Goal: Transaction & Acquisition: Obtain resource

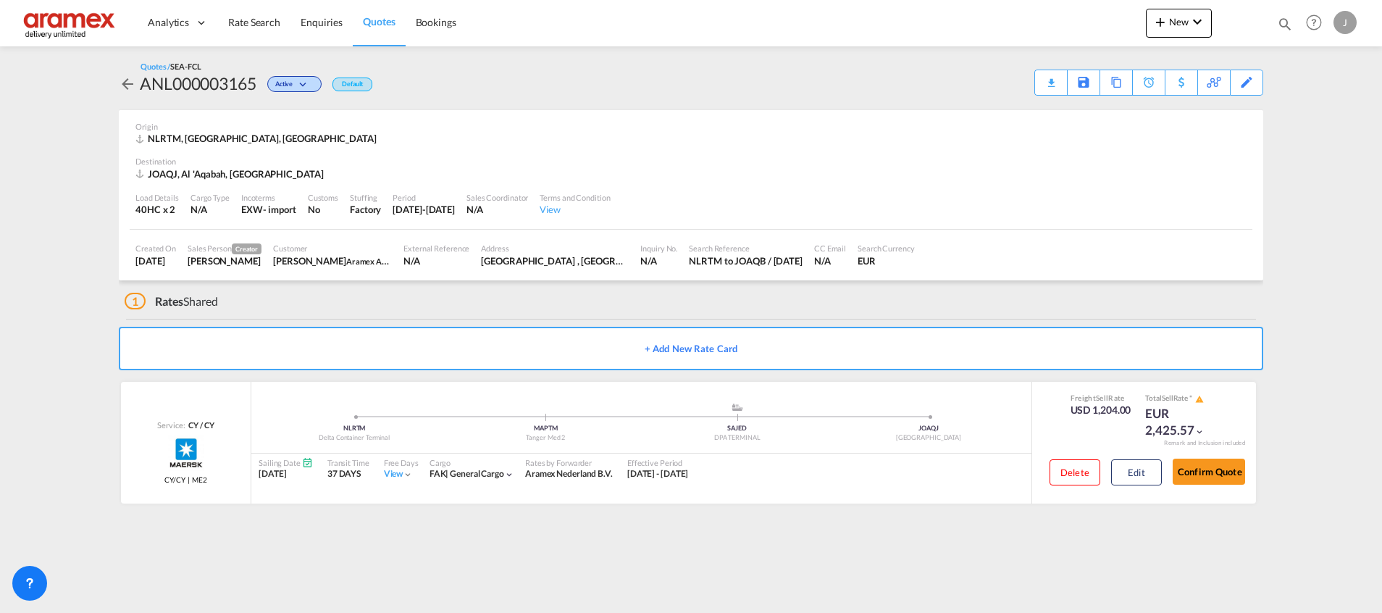
click at [369, 23] on span "Quotes" at bounding box center [379, 21] width 32 height 12
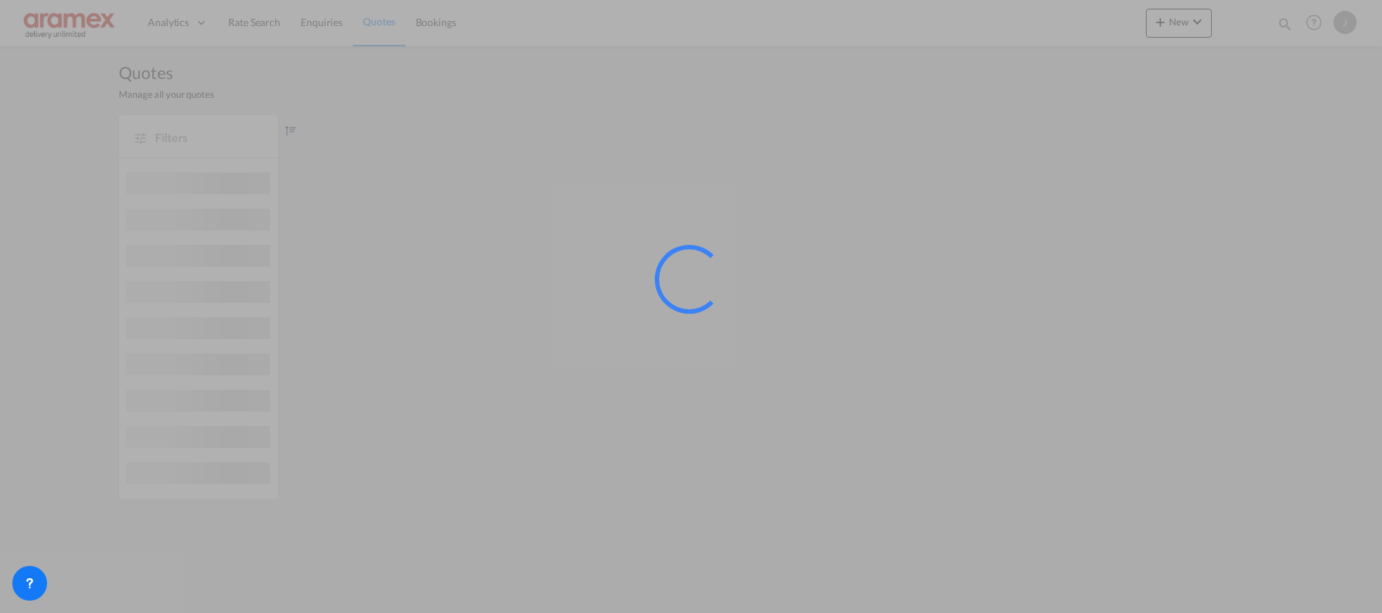
click at [269, 23] on div at bounding box center [691, 306] width 1382 height 613
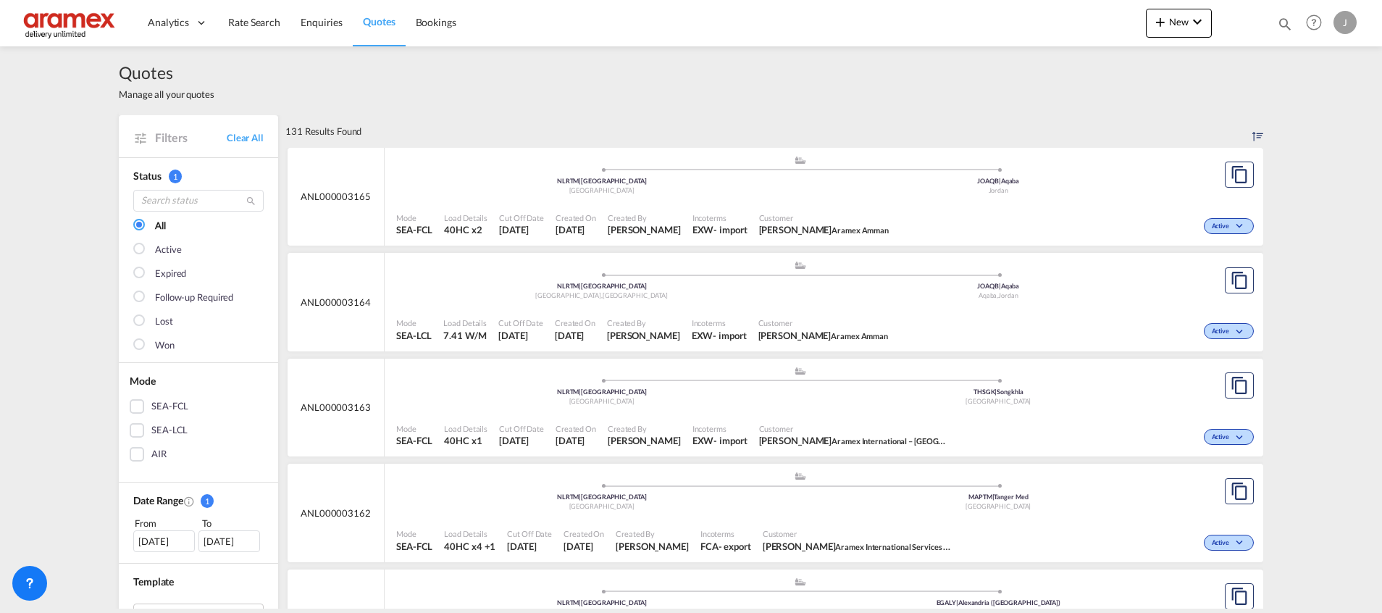
click at [269, 23] on span "Rate Search" at bounding box center [254, 22] width 52 height 12
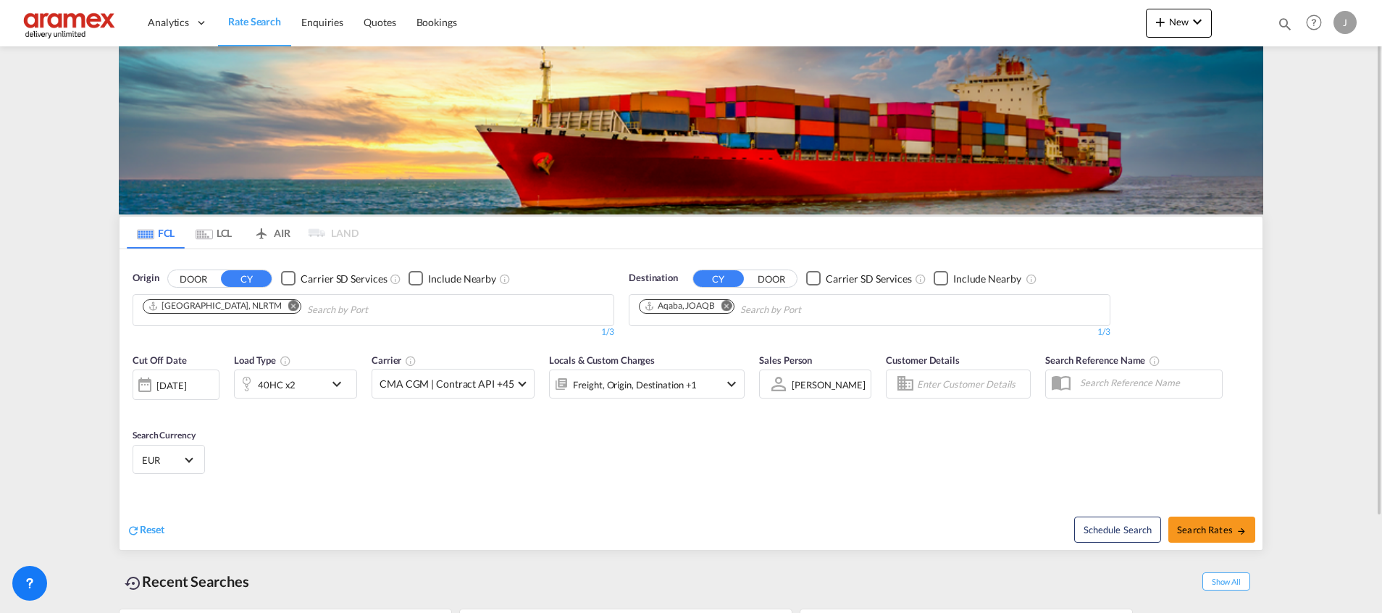
click at [727, 309] on md-icon "Remove" at bounding box center [726, 305] width 11 height 11
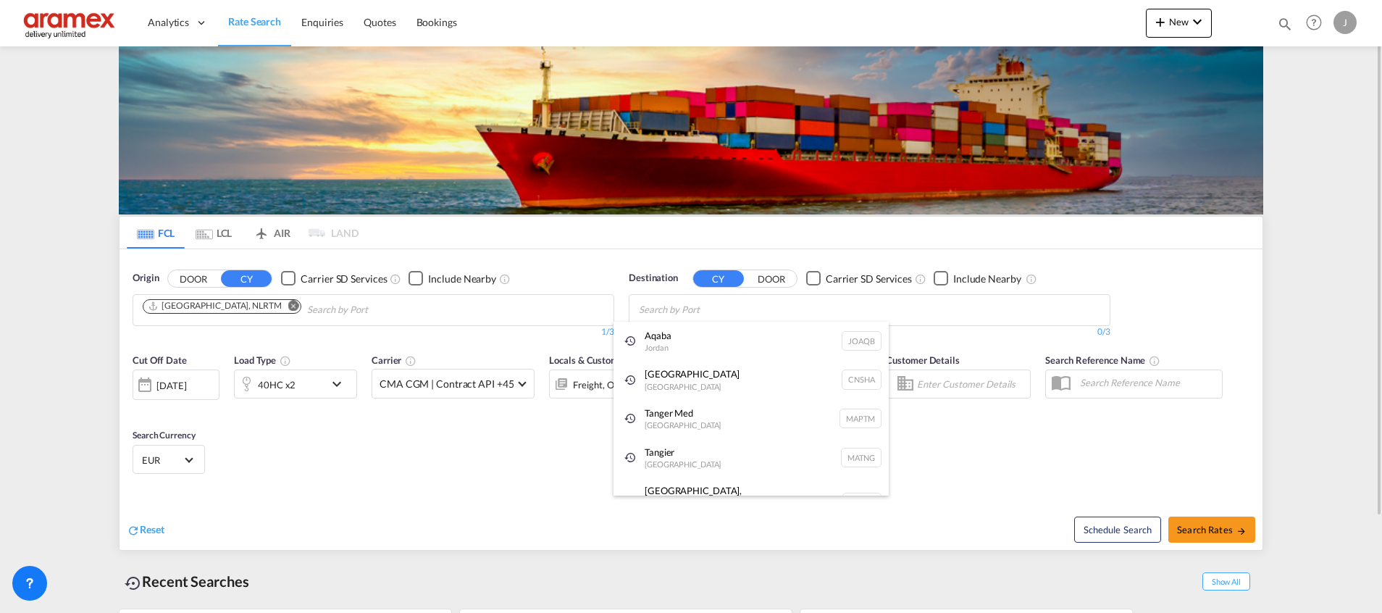
paste input "Aqaba"
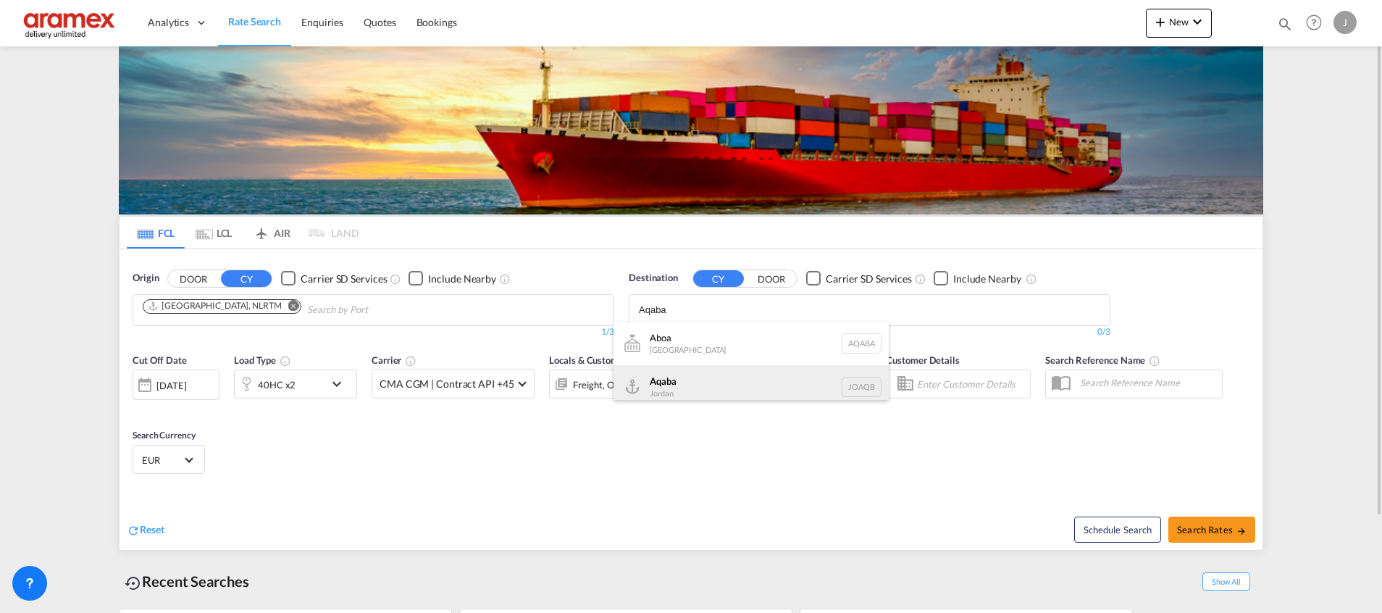
type input "Aqaba"
click at [685, 379] on div "Aqaba Jordan JOAQB" at bounding box center [751, 386] width 275 height 43
click at [317, 388] on div "40HC x2" at bounding box center [280, 383] width 90 height 29
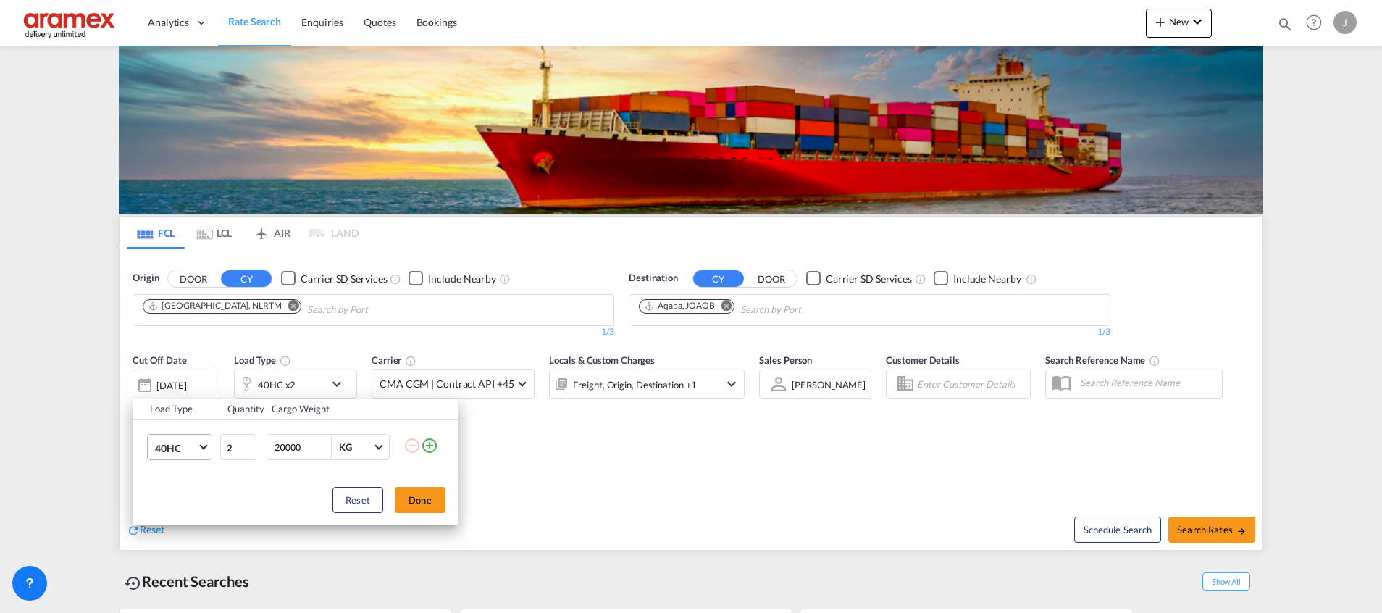
click at [198, 444] on md-select-value "40HC" at bounding box center [183, 447] width 58 height 25
click at [180, 384] on md-option "20GP" at bounding box center [192, 378] width 99 height 35
click at [430, 497] on button "Done" at bounding box center [420, 500] width 51 height 26
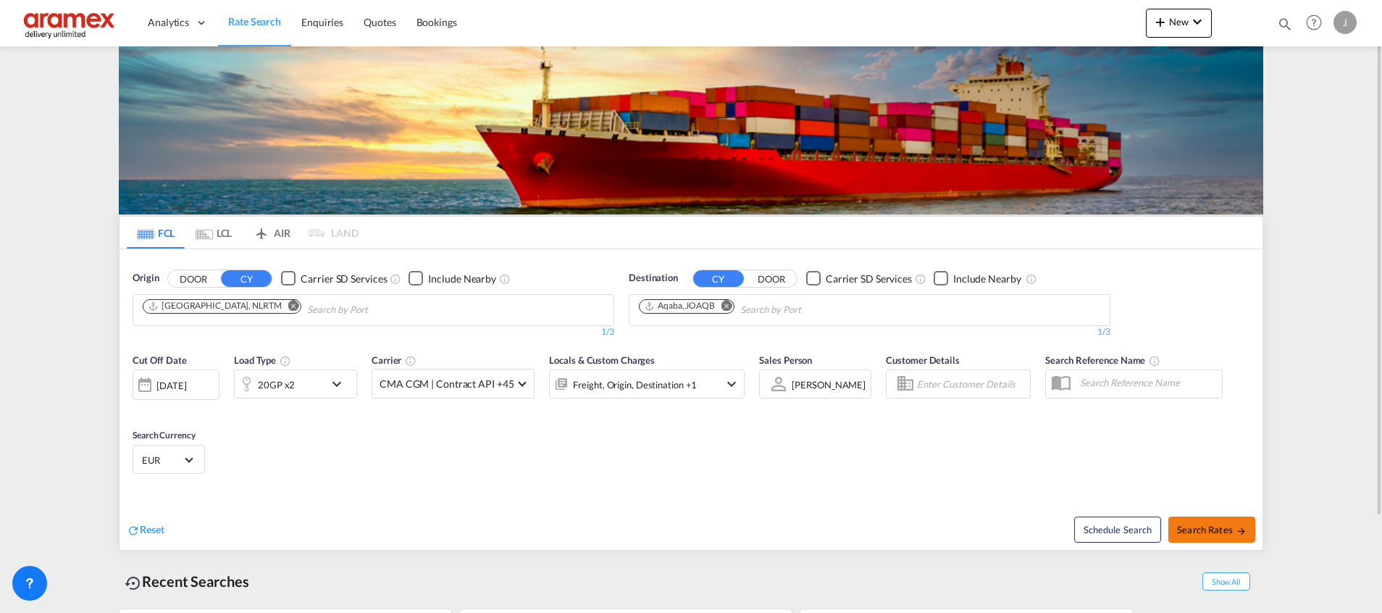
click at [1217, 529] on span "Search Rates" at bounding box center [1212, 530] width 70 height 12
type input "NLRTM to JOAQB / [DATE]"
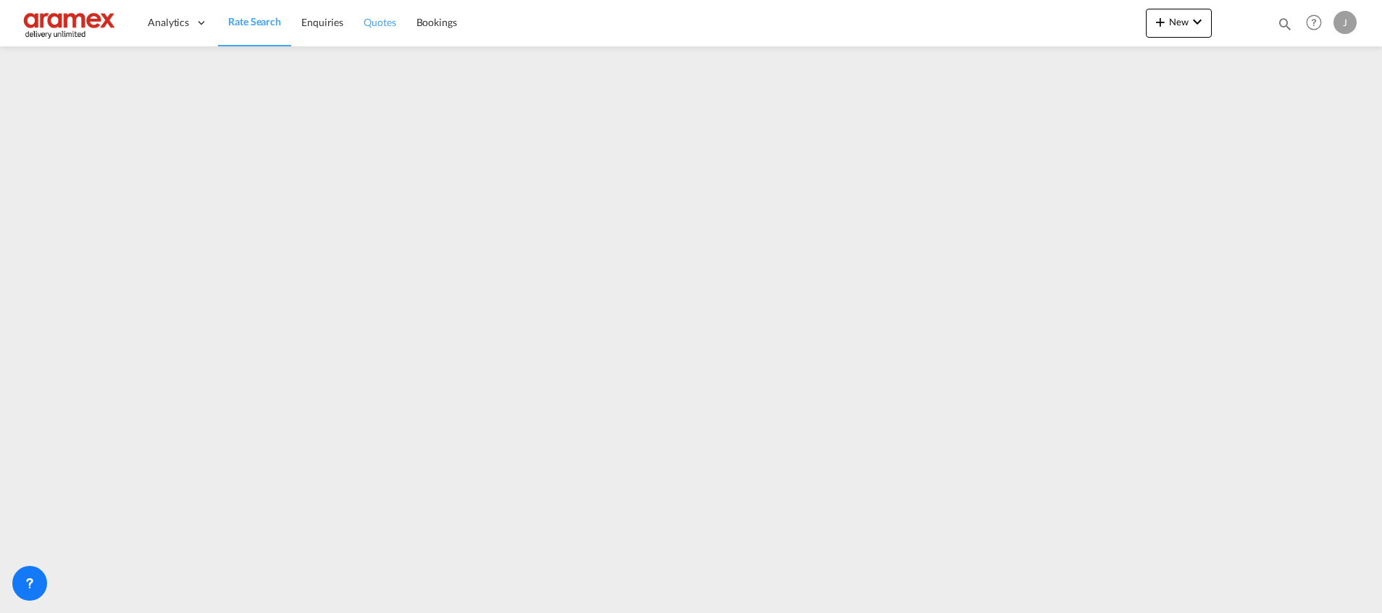
click at [382, 22] on span "Quotes" at bounding box center [380, 22] width 32 height 12
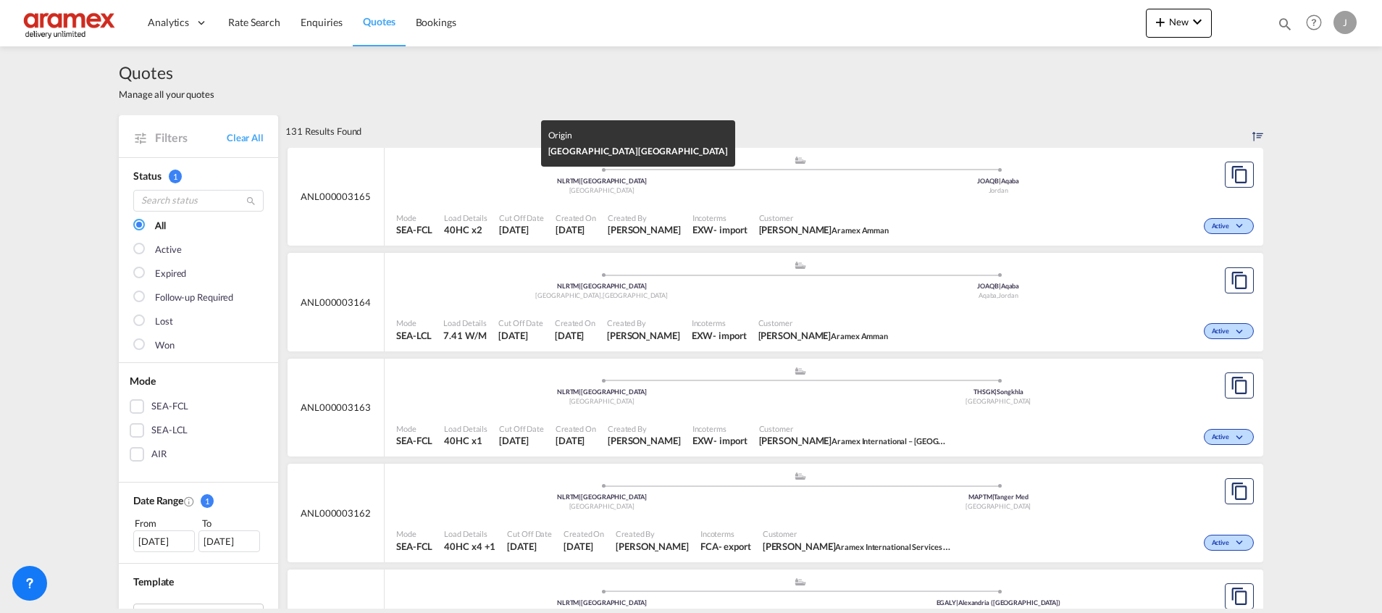
click at [747, 189] on div "[GEOGRAPHIC_DATA]" at bounding box center [601, 190] width 397 height 9
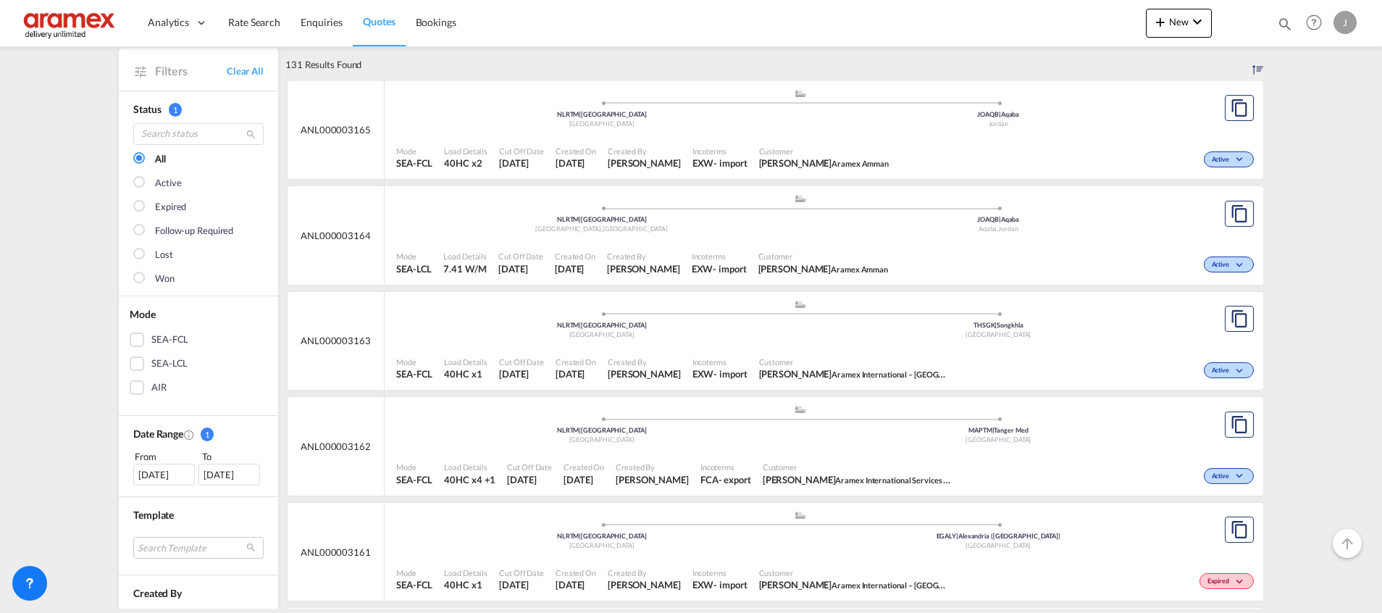
scroll to position [109, 0]
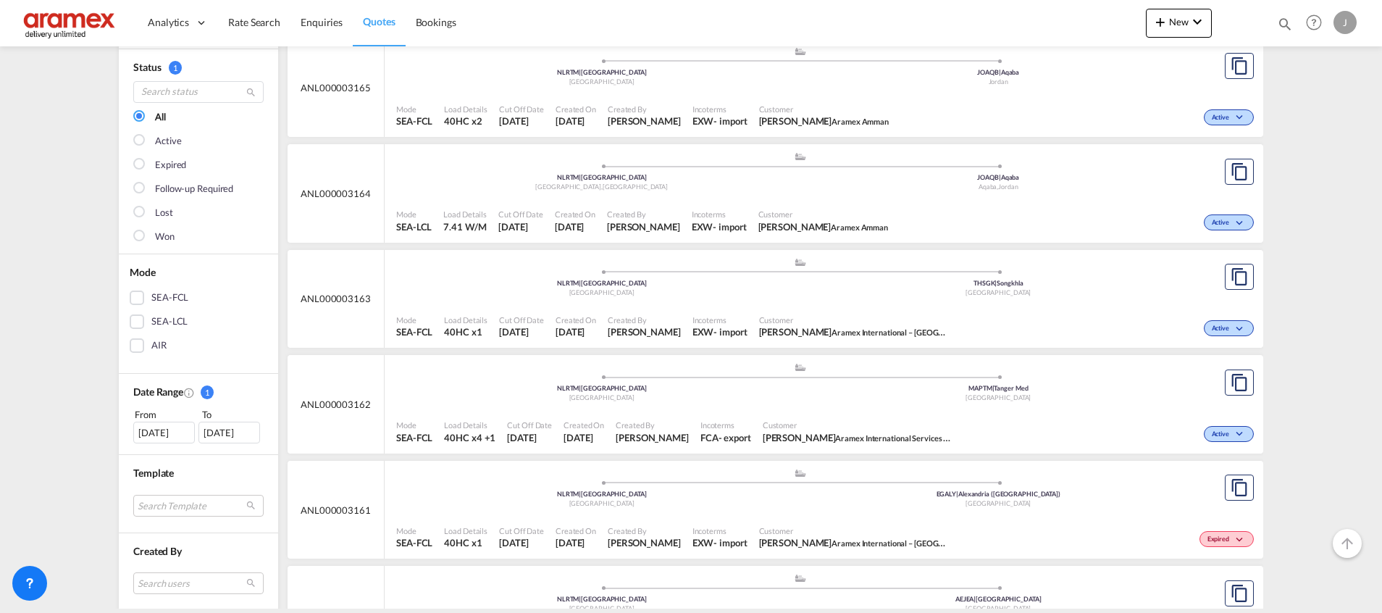
click at [130, 298] on div "SEA-FCL" at bounding box center [137, 297] width 14 height 14
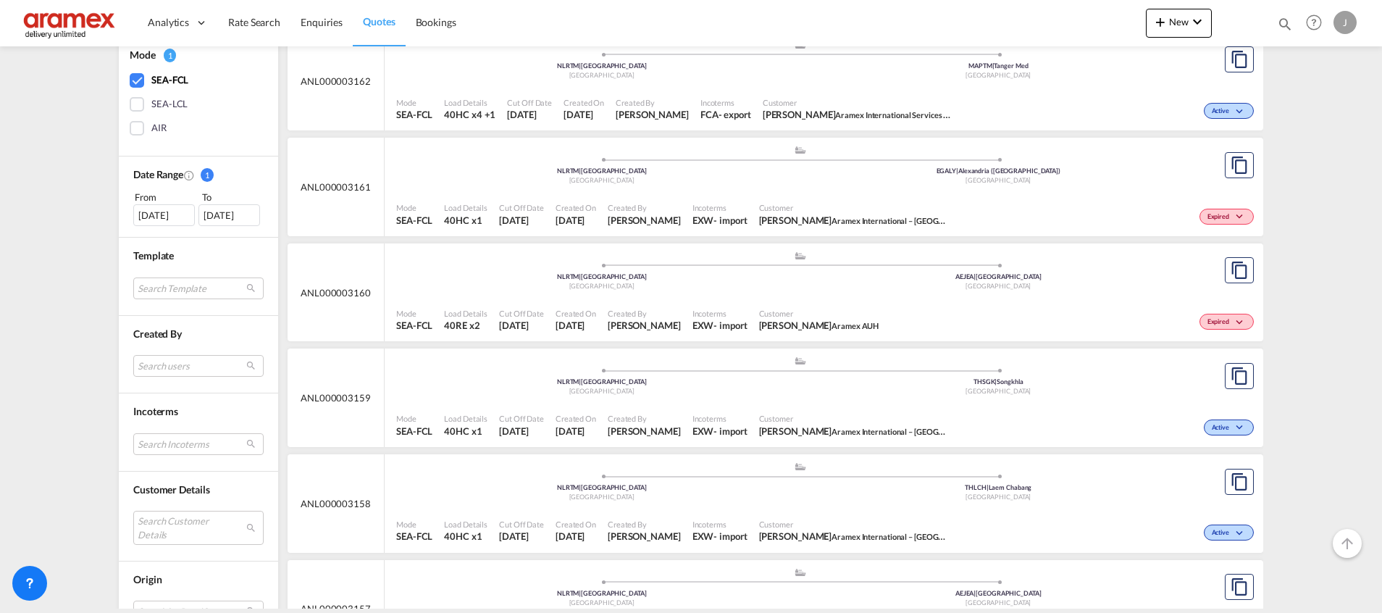
scroll to position [435, 0]
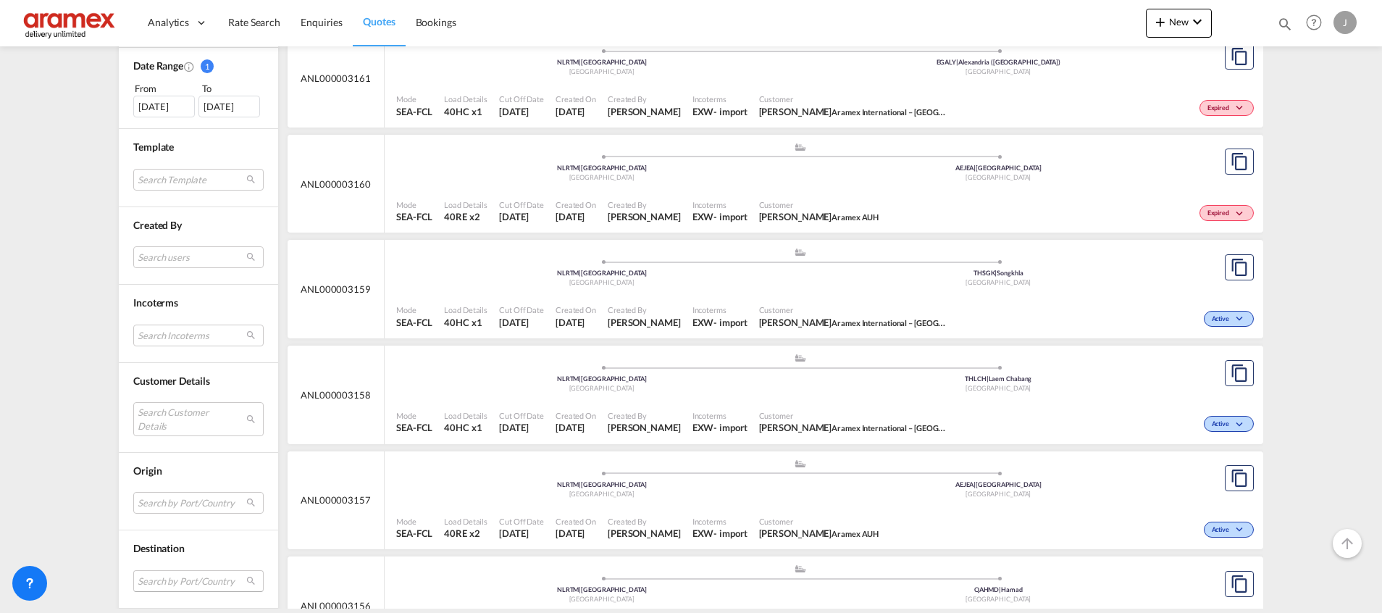
click at [156, 582] on md-select "Search by Port/Country JPNIC nichinan [GEOGRAPHIC_DATA] AEAMF mussafah [GEOGRAP…" at bounding box center [198, 581] width 130 height 22
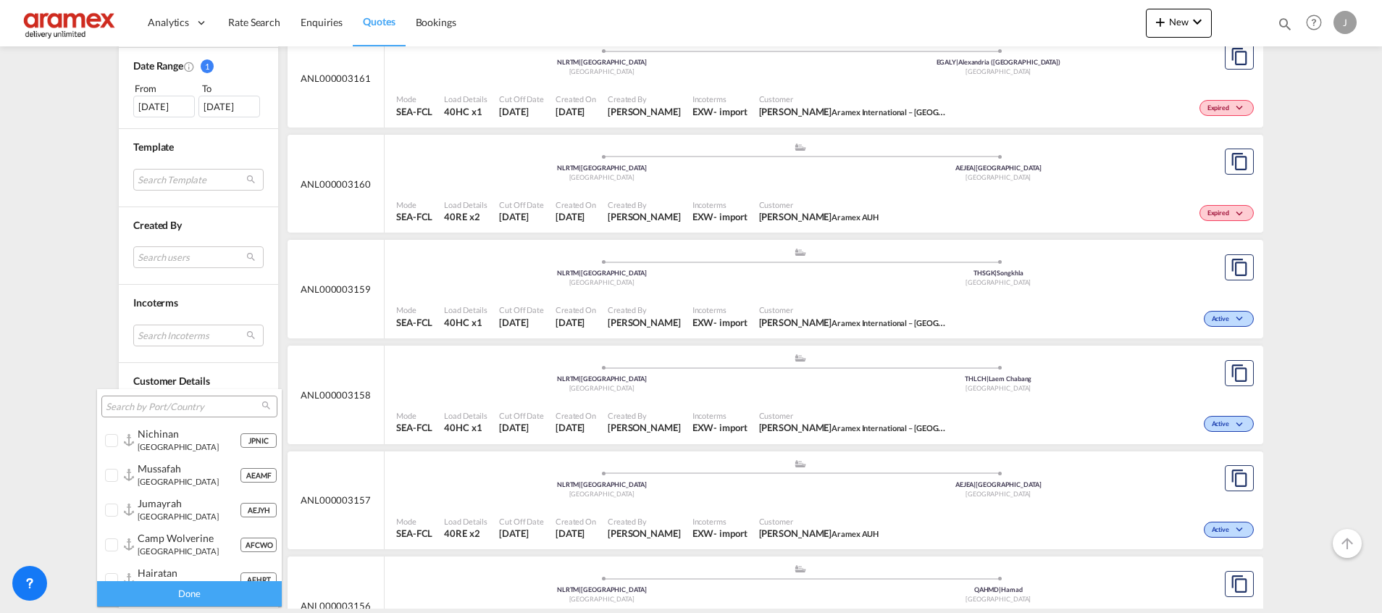
click at [128, 403] on input "search" at bounding box center [184, 407] width 156 height 13
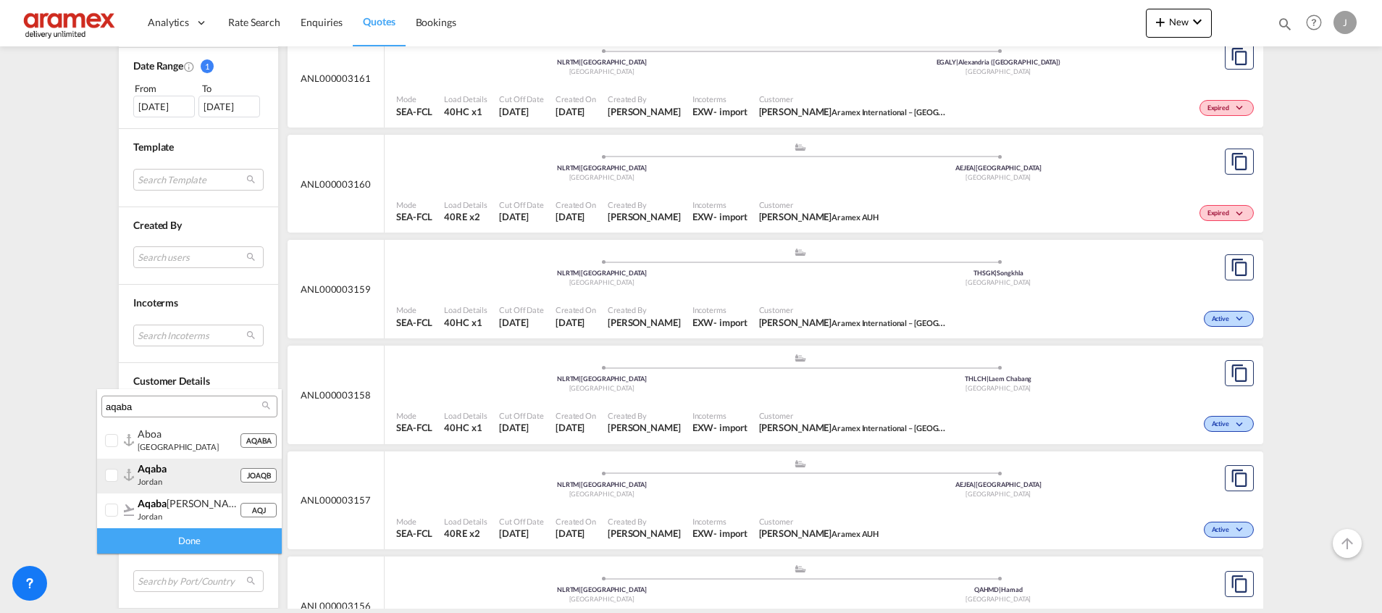
type input "aqaba"
click at [191, 472] on div "aqaba" at bounding box center [189, 468] width 102 height 12
click at [225, 541] on div "Done" at bounding box center [189, 540] width 185 height 25
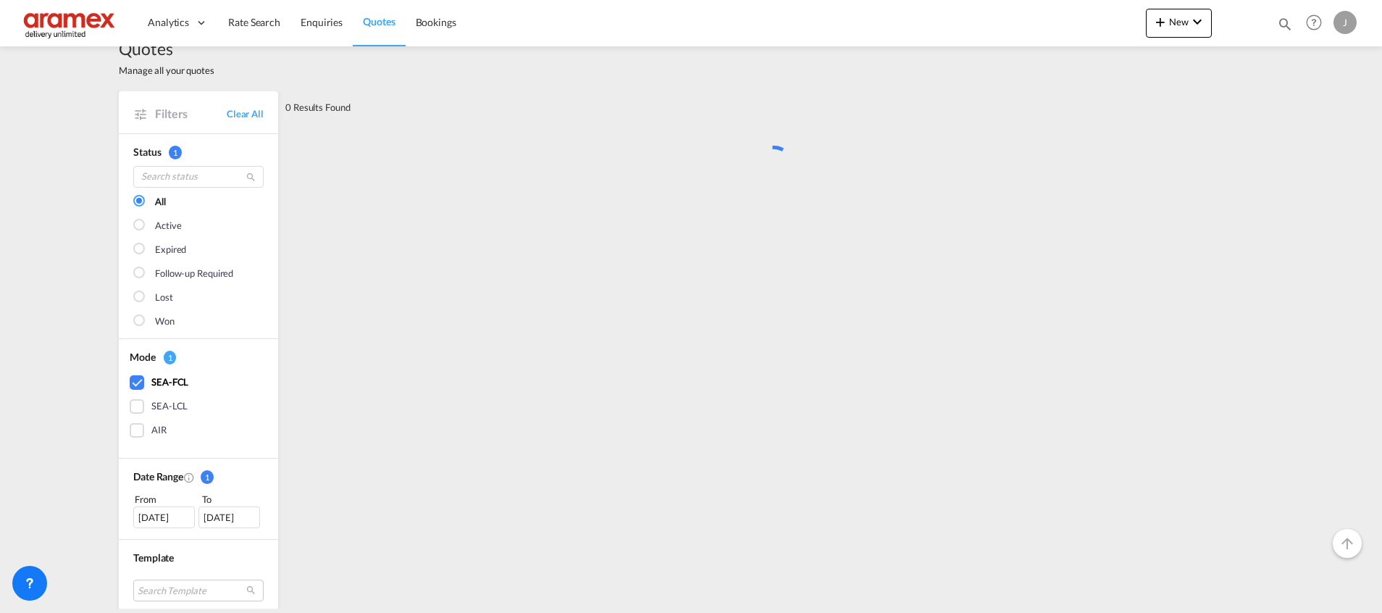
scroll to position [0, 0]
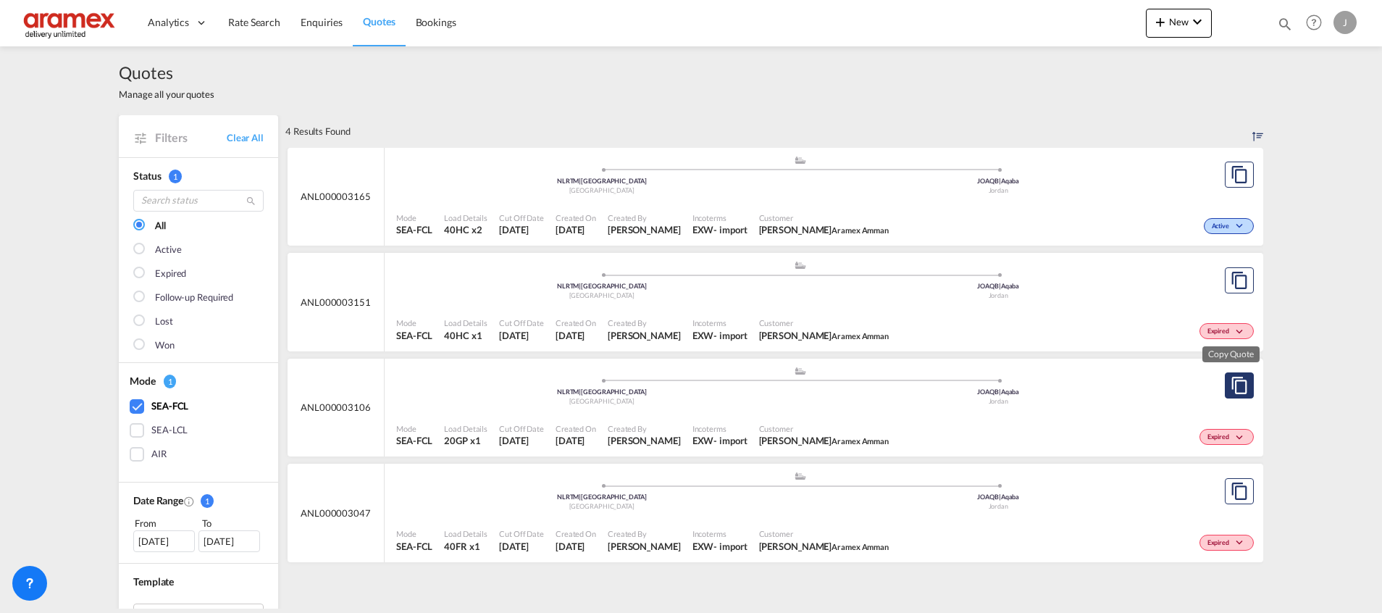
click at [1231, 381] on md-icon "assets/icons/custom/copyQuote.svg" at bounding box center [1239, 385] width 17 height 17
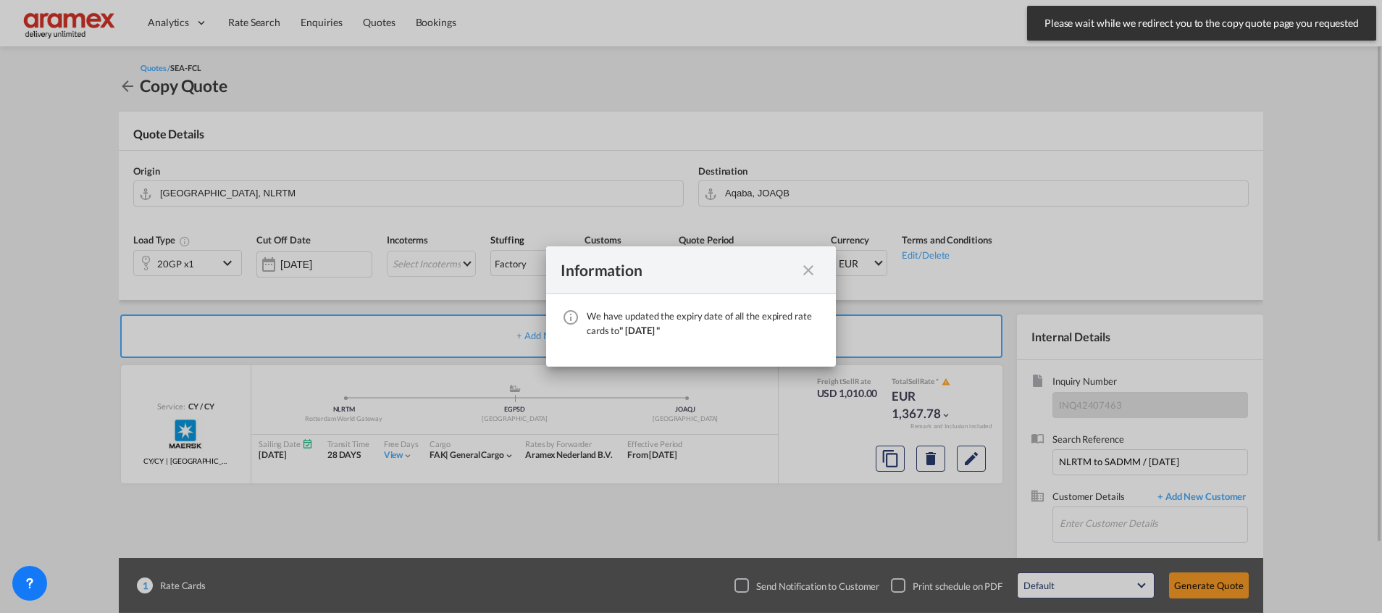
click at [808, 272] on md-icon "icon-close fg-AAA8AD cursor" at bounding box center [808, 269] width 17 height 17
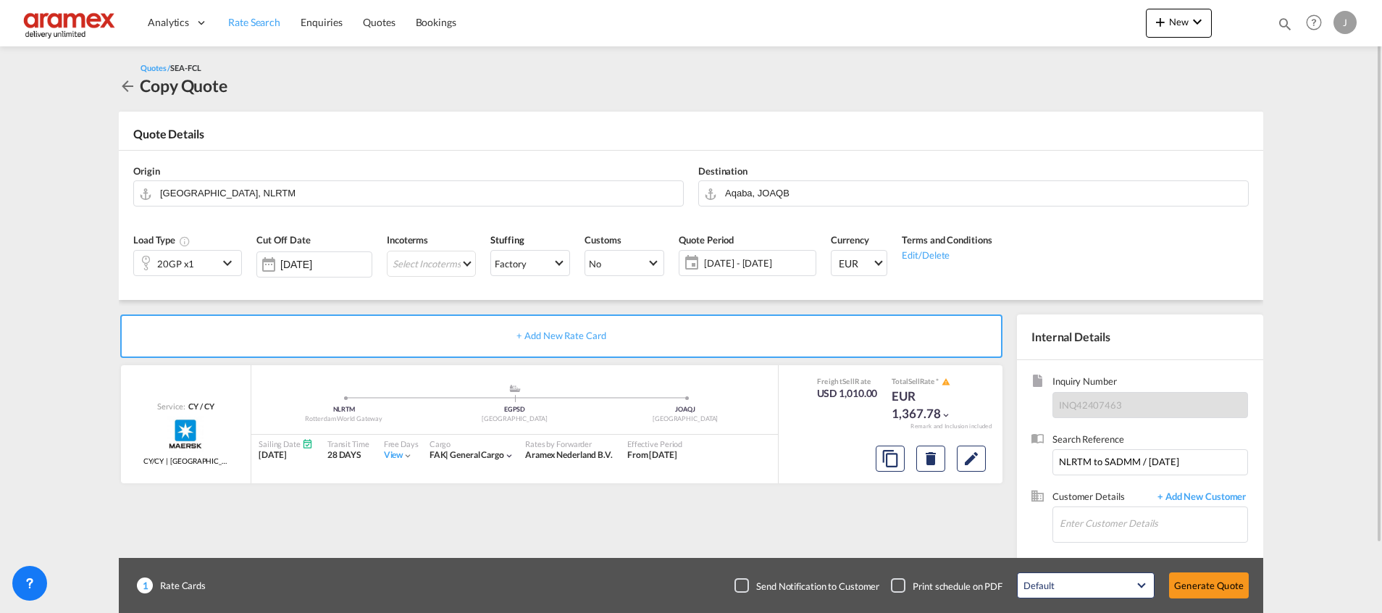
click at [239, 28] on span "Rate Search" at bounding box center [254, 22] width 52 height 12
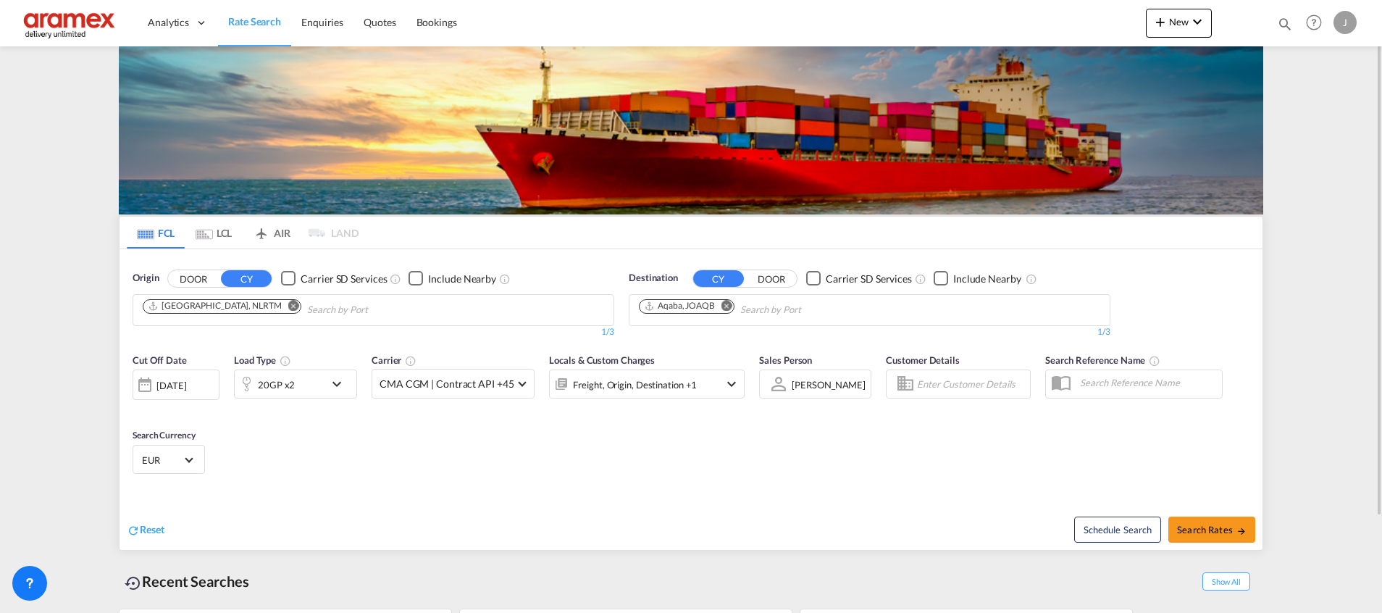
click at [303, 385] on div "20GP x2" at bounding box center [280, 383] width 90 height 29
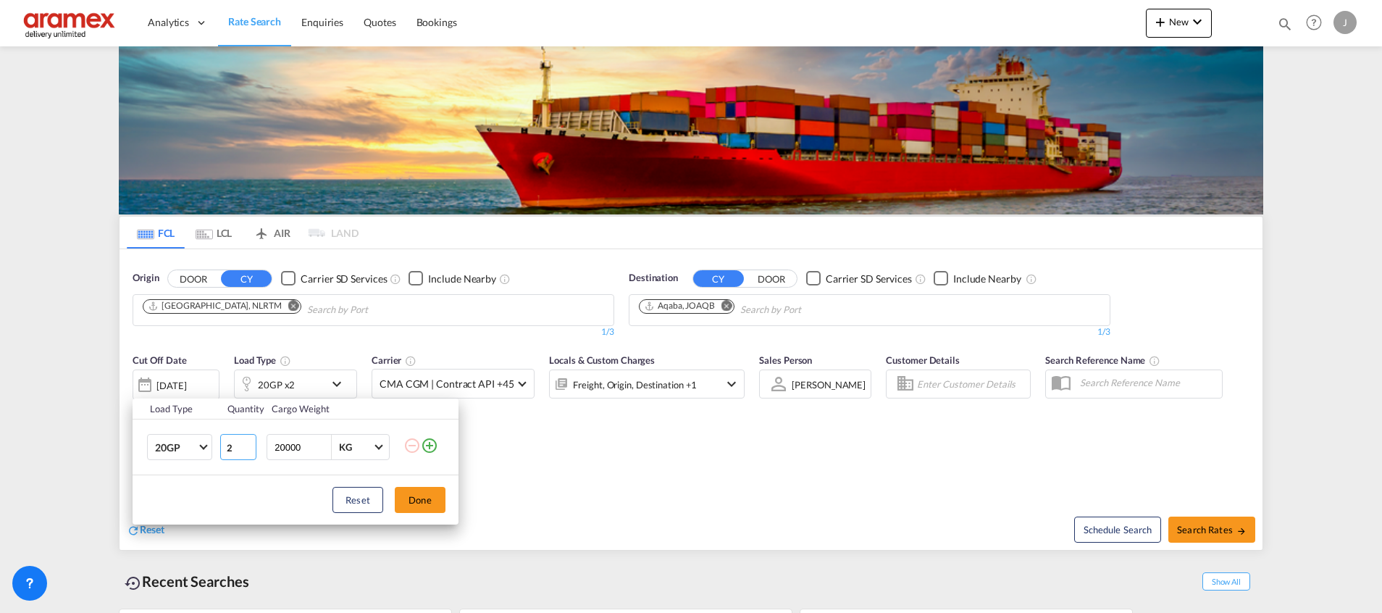
click at [245, 453] on input "2" at bounding box center [238, 447] width 36 height 26
type input "1"
click at [247, 451] on input "1" at bounding box center [238, 447] width 36 height 26
click at [427, 508] on button "Done" at bounding box center [420, 500] width 51 height 26
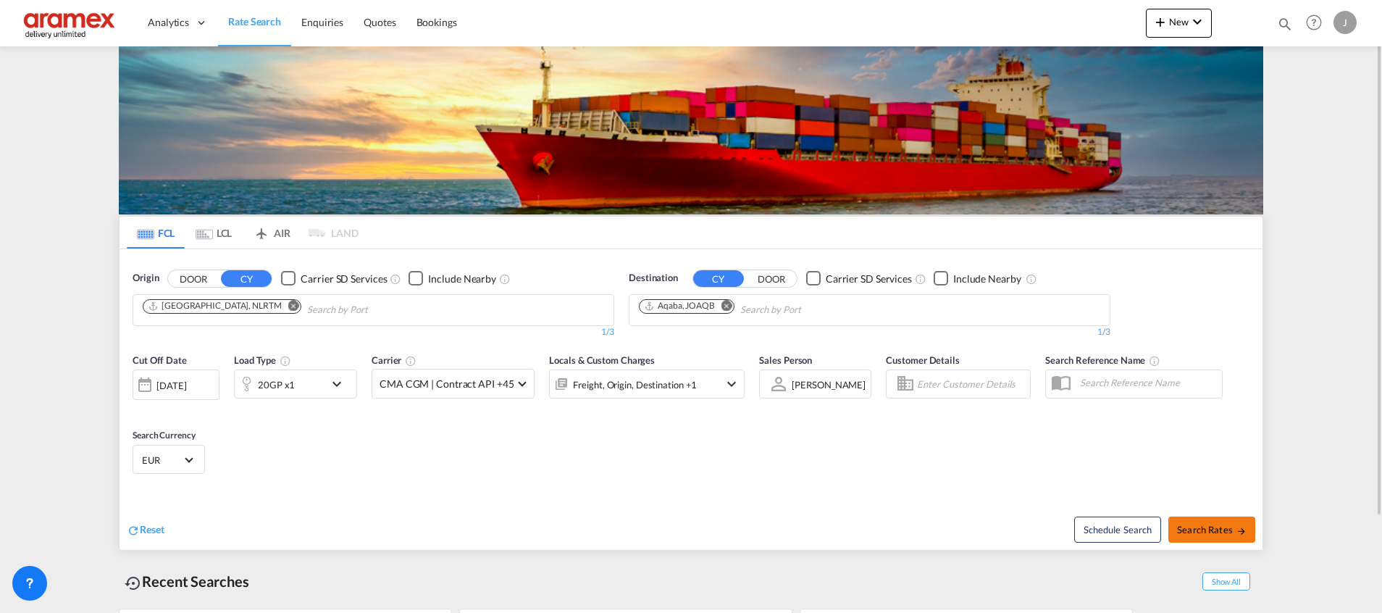
click at [1194, 527] on span "Search Rates" at bounding box center [1212, 530] width 70 height 12
type input "NLRTM to JOAQB / [DATE]"
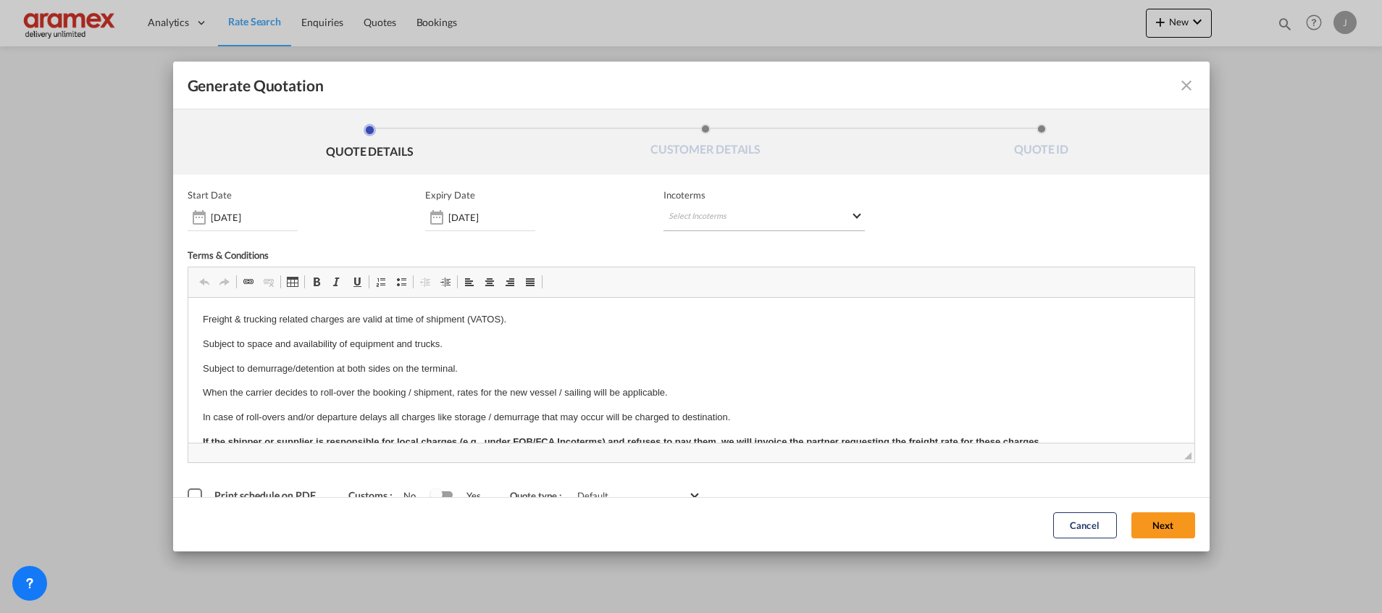
click at [665, 214] on md-select "Select Incoterms FOB - export Free on Board FAS - export Free Alongside Ship CI…" at bounding box center [763, 218] width 201 height 26
click at [674, 241] on input "search" at bounding box center [732, 247] width 134 height 13
type input "exw"
click at [710, 277] on div "EXW - import" at bounding box center [738, 273] width 138 height 12
click at [1142, 514] on button "Next" at bounding box center [1163, 524] width 64 height 26
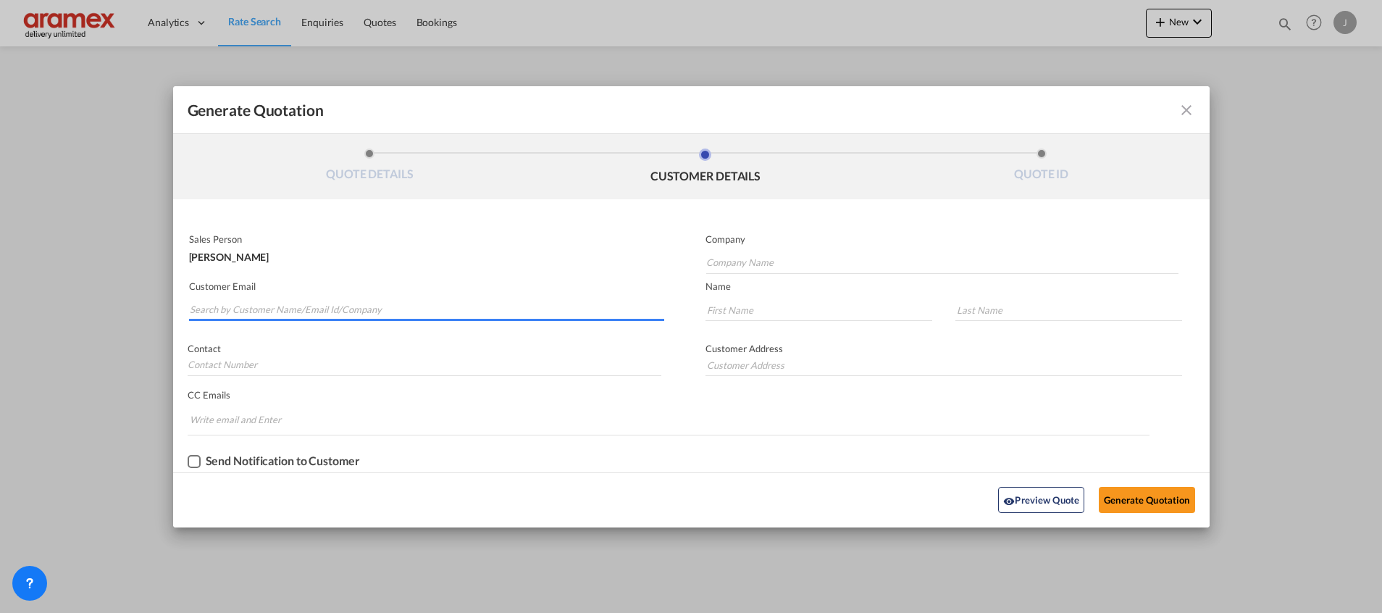
click at [262, 306] on input "Search by Customer Name/Email Id/Company" at bounding box center [427, 310] width 474 height 22
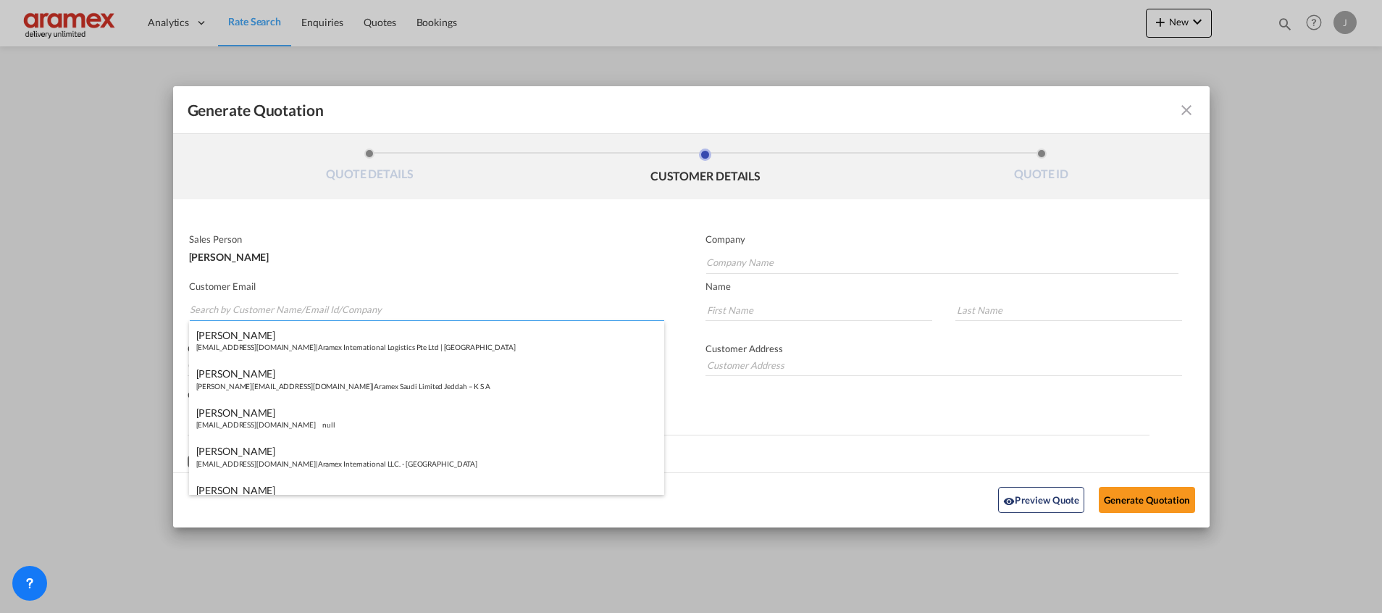
paste input "[PERSON_NAME]"
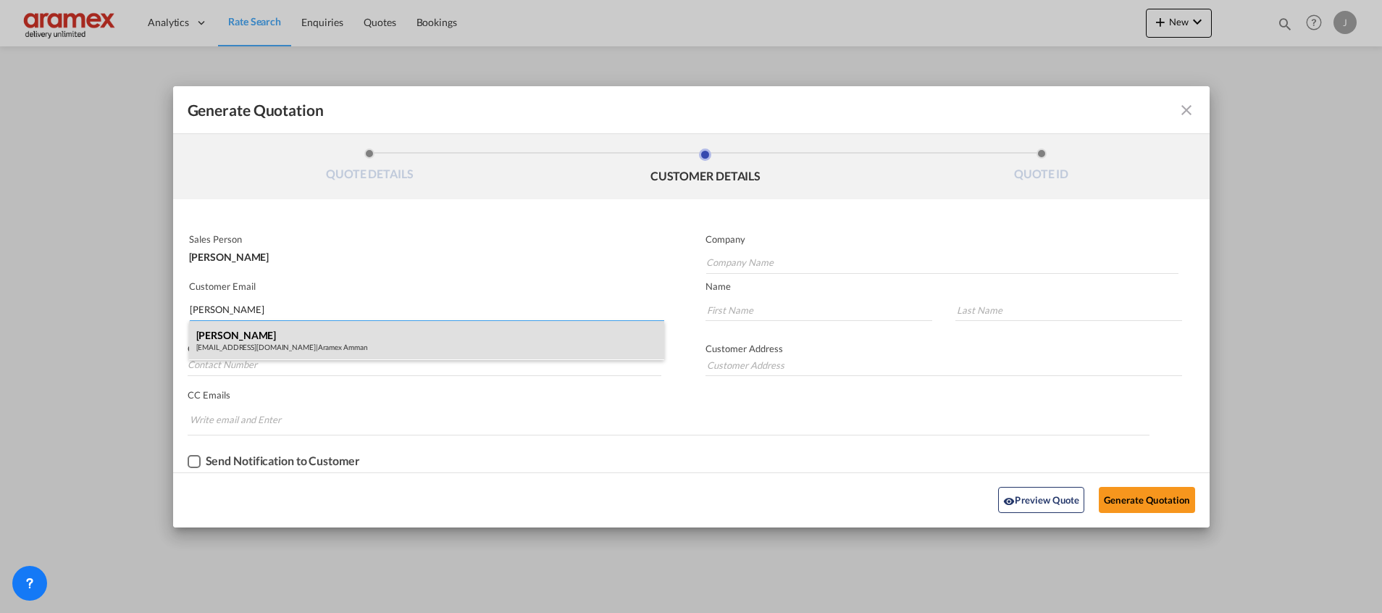
type input "[PERSON_NAME]"
click at [278, 330] on div "[PERSON_NAME] [EMAIL_ADDRESS][DOMAIN_NAME] | Aramex Amman" at bounding box center [426, 340] width 475 height 39
type input "Aramex Amman"
type input "[EMAIL_ADDRESS][DOMAIN_NAME]"
type input "Yanal"
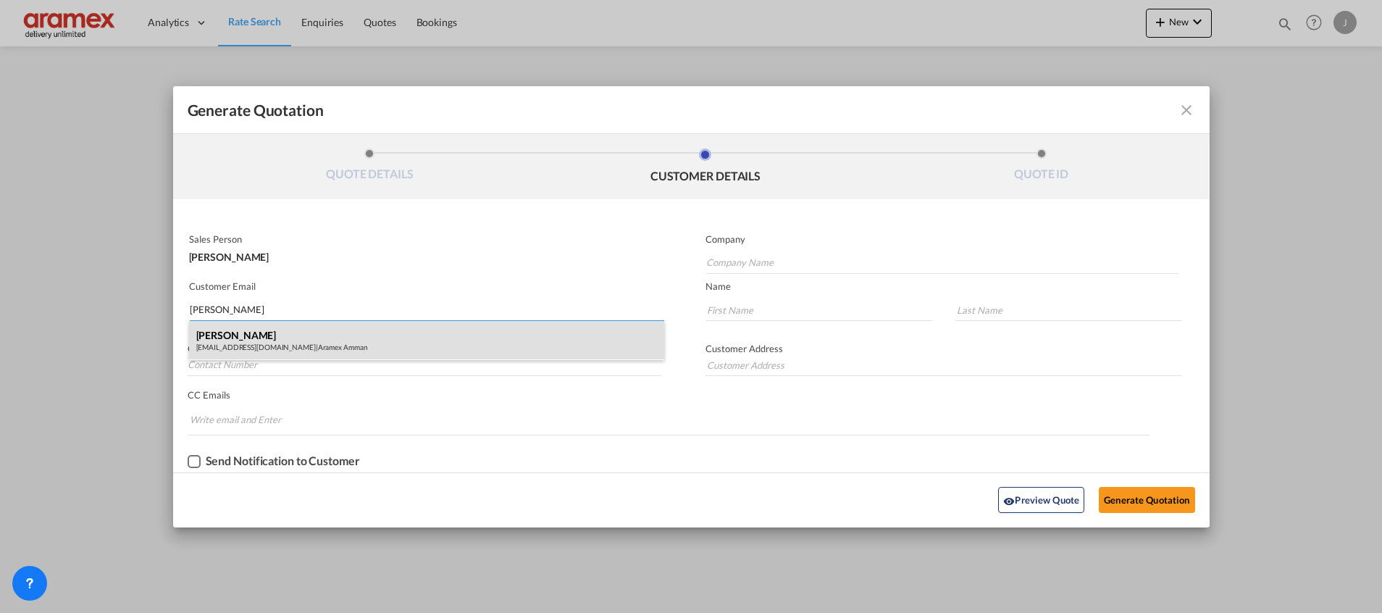
type input "[PERSON_NAME]"
type input "[GEOGRAPHIC_DATA] , [GEOGRAPHIC_DATA]"
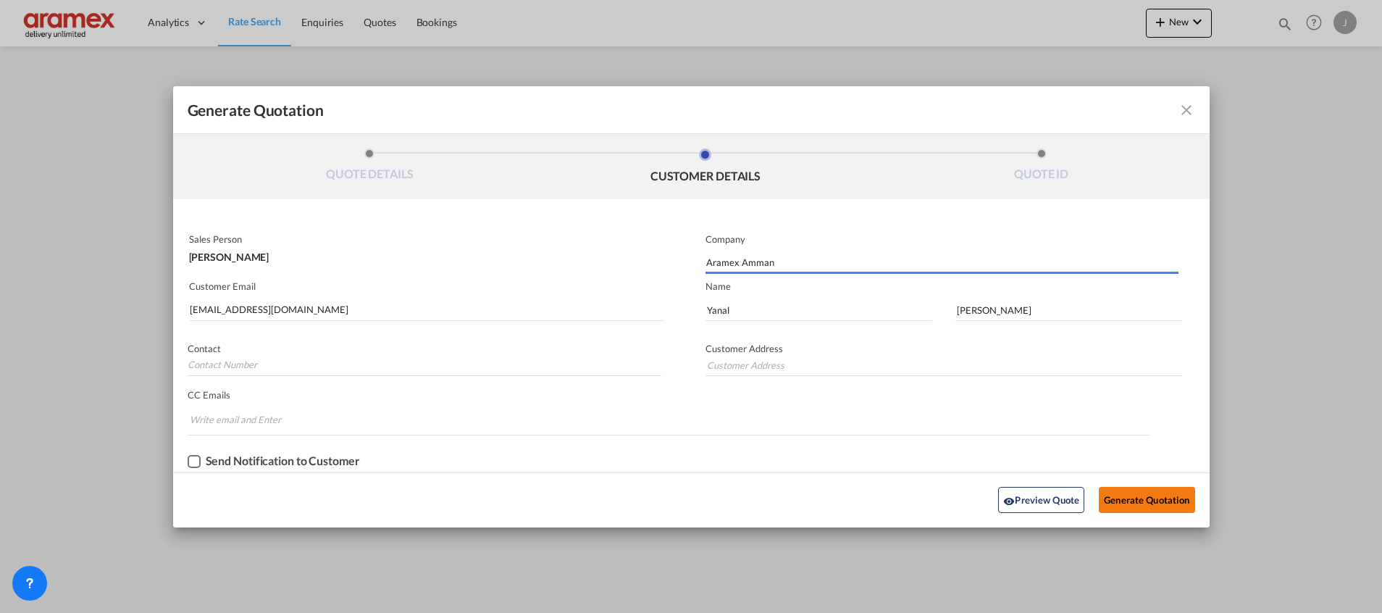
click at [1144, 502] on button "Generate Quotation" at bounding box center [1147, 500] width 96 height 26
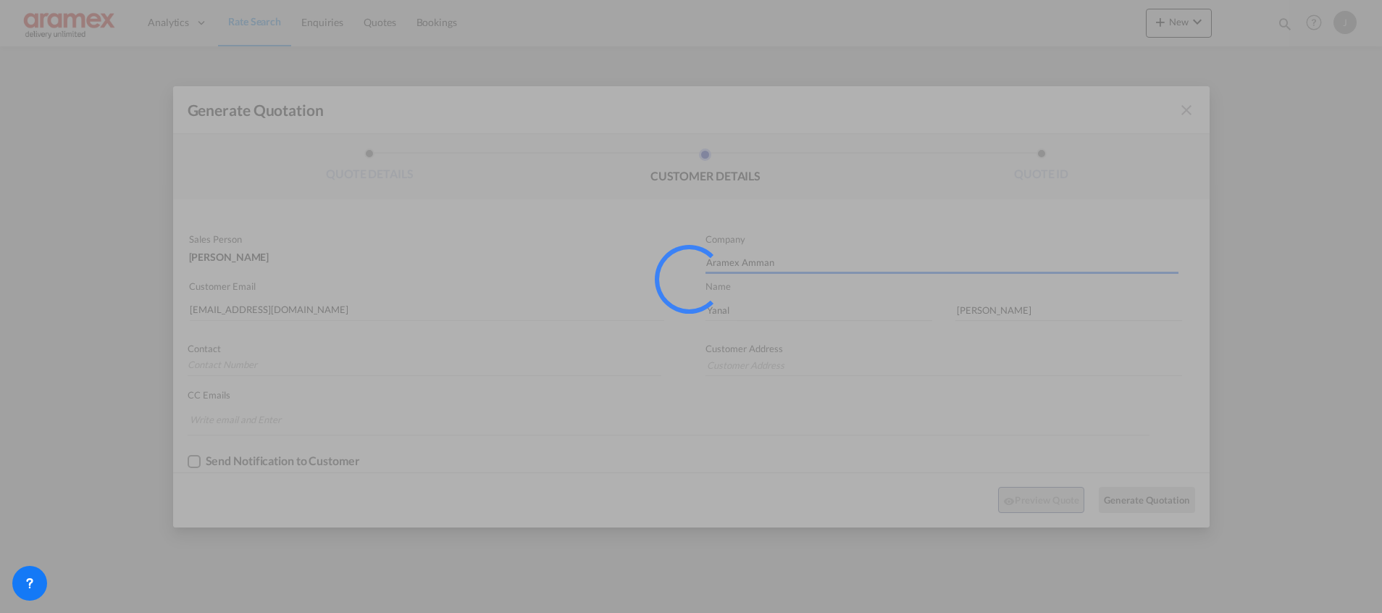
type input "[GEOGRAPHIC_DATA] , [GEOGRAPHIC_DATA]"
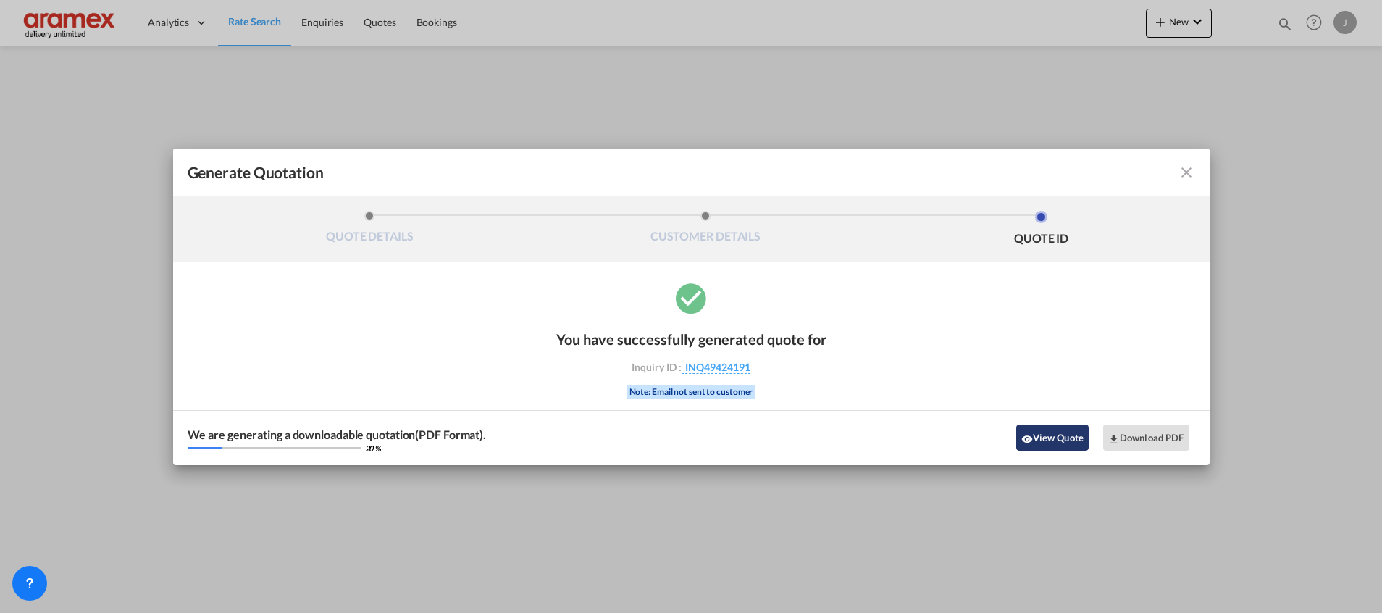
click at [1050, 430] on button "View Quote" at bounding box center [1052, 437] width 72 height 26
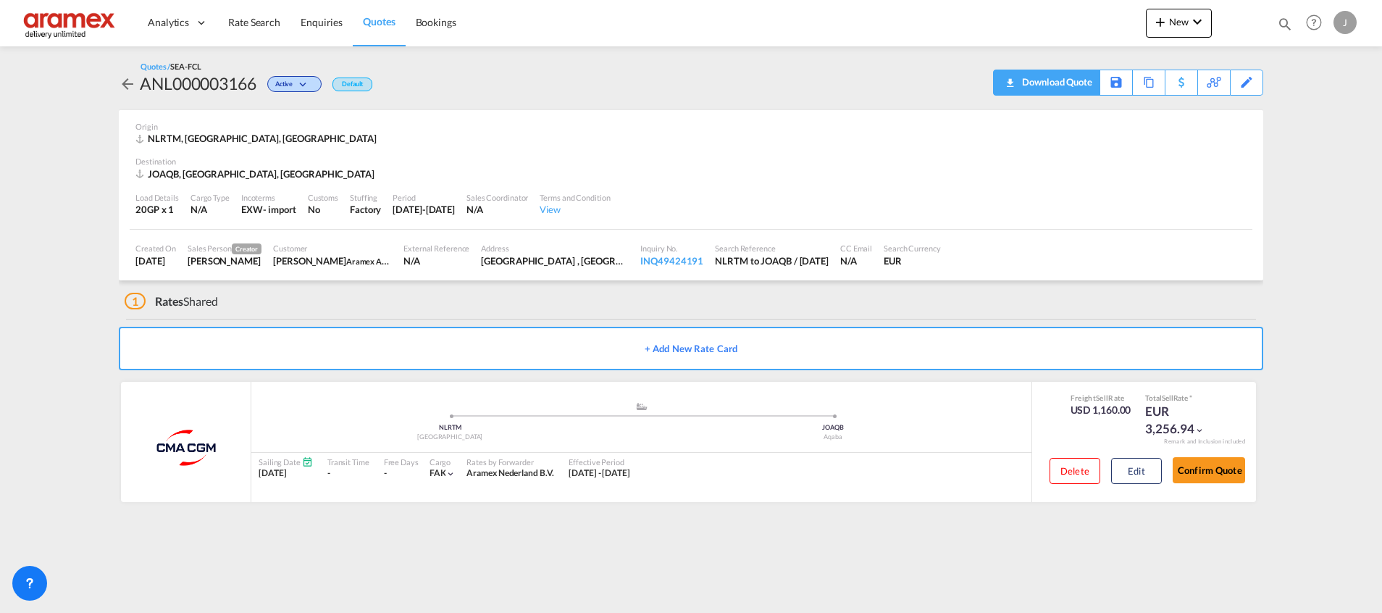
click at [1084, 83] on div "Download Quote" at bounding box center [1055, 81] width 74 height 23
